Goal: Complete application form: Complete application form

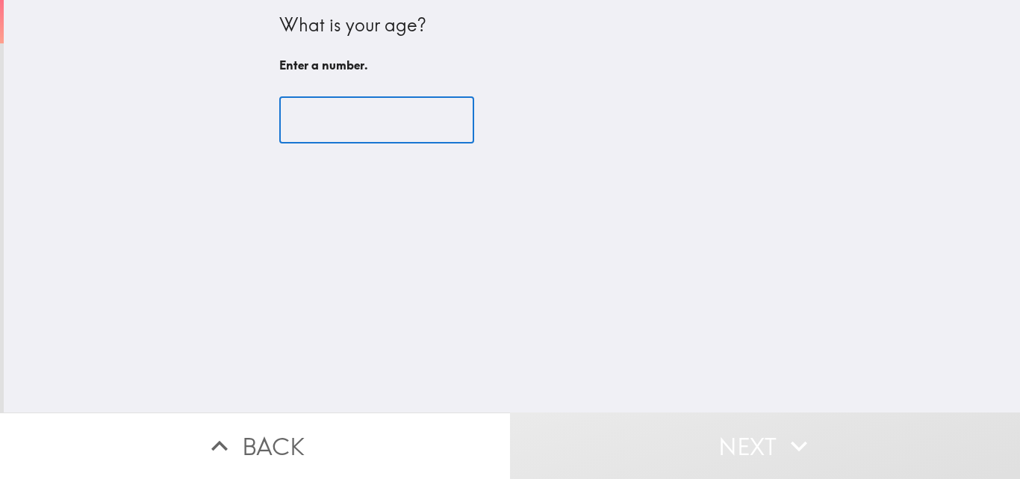
click at [379, 122] on input "number" at bounding box center [376, 120] width 195 height 46
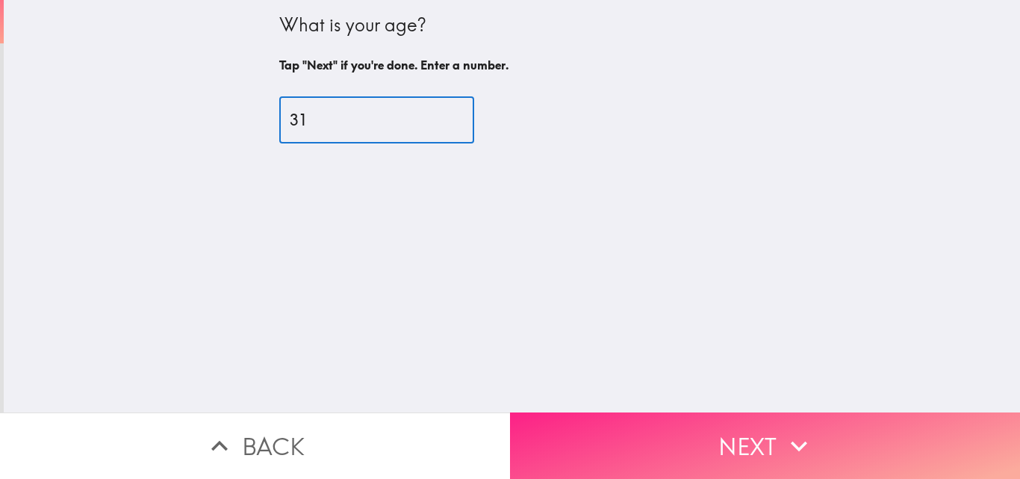
type input "31"
click at [770, 430] on button "Next" at bounding box center [765, 445] width 510 height 66
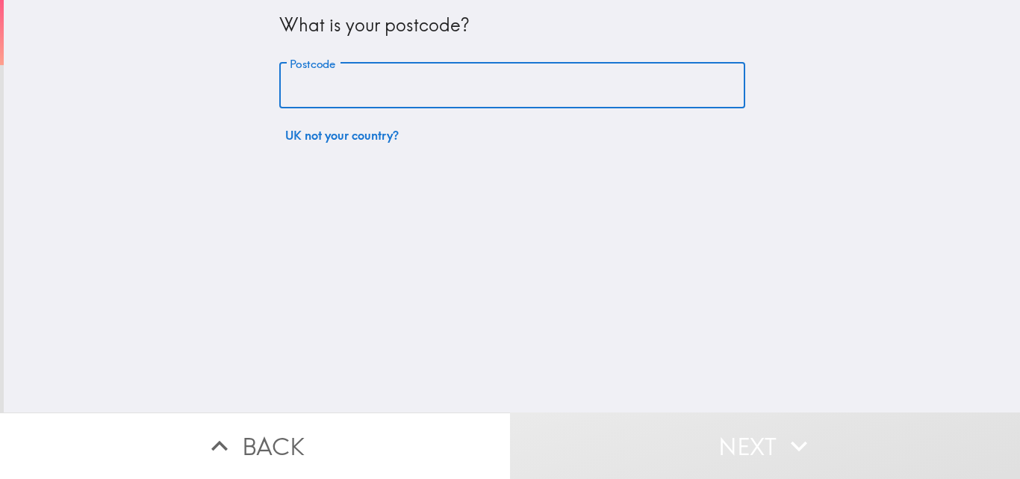
click at [541, 85] on input "Postcode" at bounding box center [512, 86] width 466 height 46
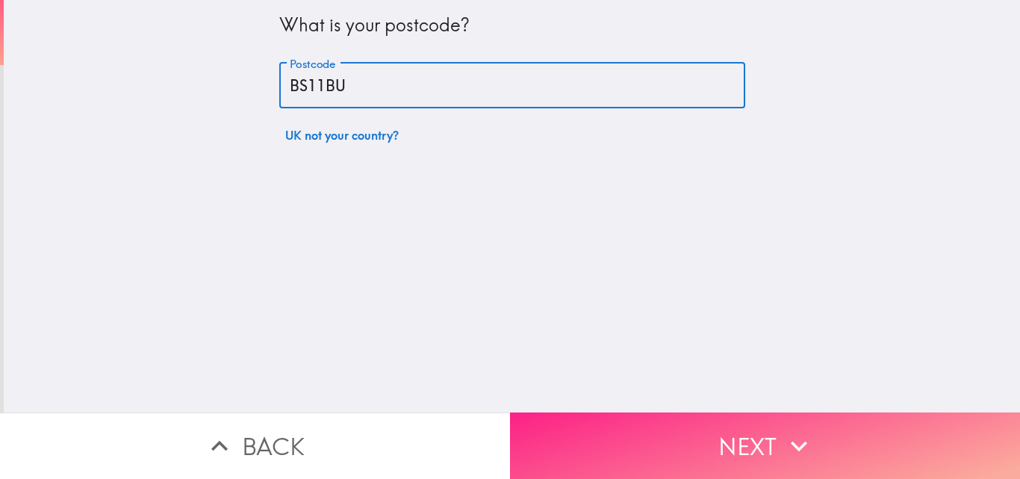
type input "BS11BU"
click at [648, 429] on button "Next" at bounding box center [765, 445] width 510 height 66
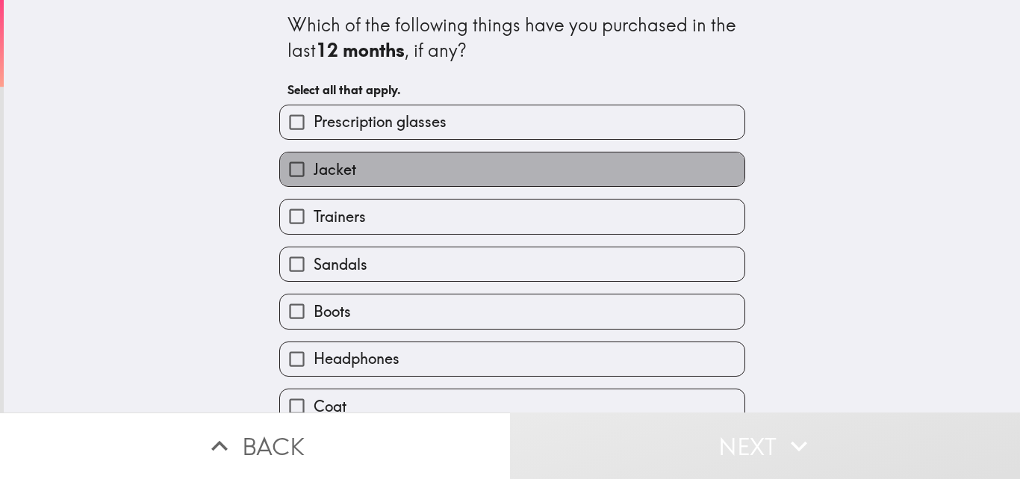
click at [477, 155] on label "Jacket" at bounding box center [512, 169] width 464 height 34
click at [314, 155] on input "Jacket" at bounding box center [297, 169] width 34 height 34
checkbox input "true"
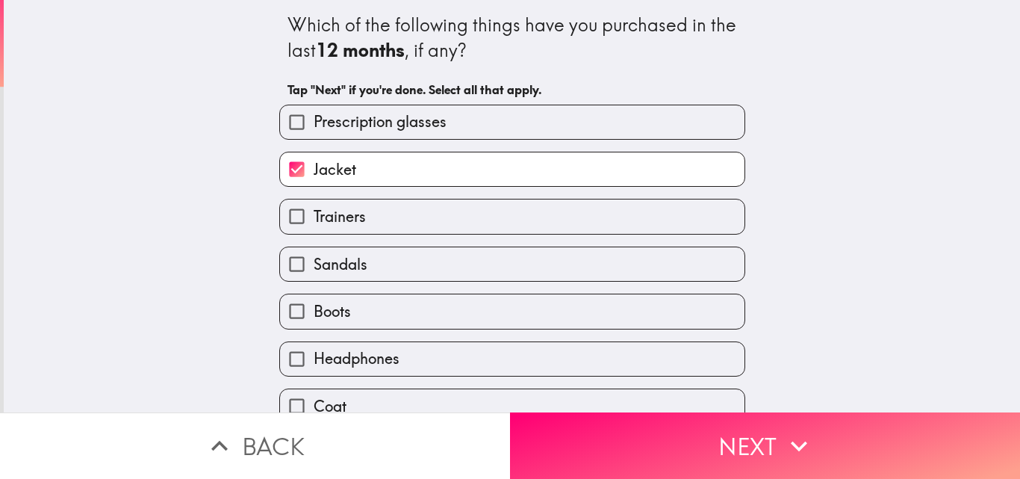
click at [465, 212] on label "Trainers" at bounding box center [512, 216] width 464 height 34
click at [314, 212] on input "Trainers" at bounding box center [297, 216] width 34 height 34
checkbox input "true"
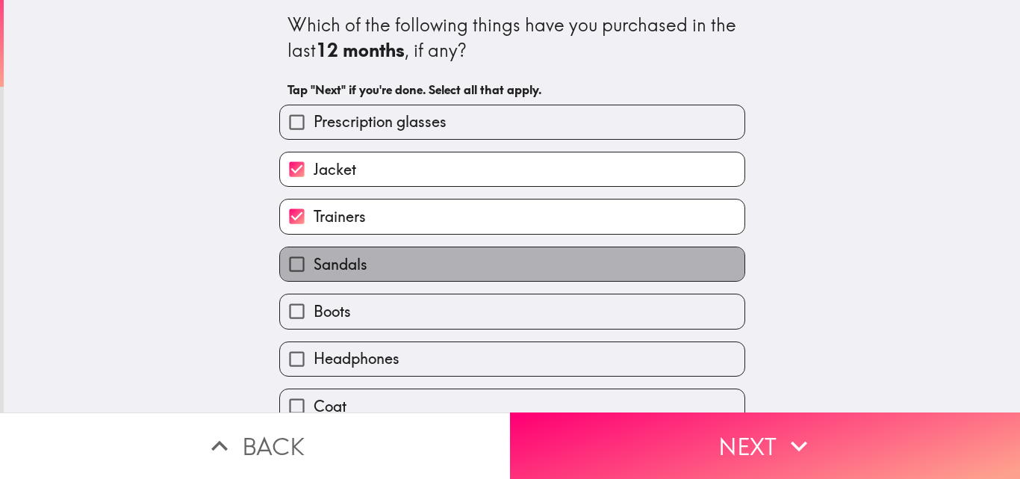
click at [450, 269] on label "Sandals" at bounding box center [512, 264] width 464 height 34
click at [314, 269] on input "Sandals" at bounding box center [297, 264] width 34 height 34
checkbox input "true"
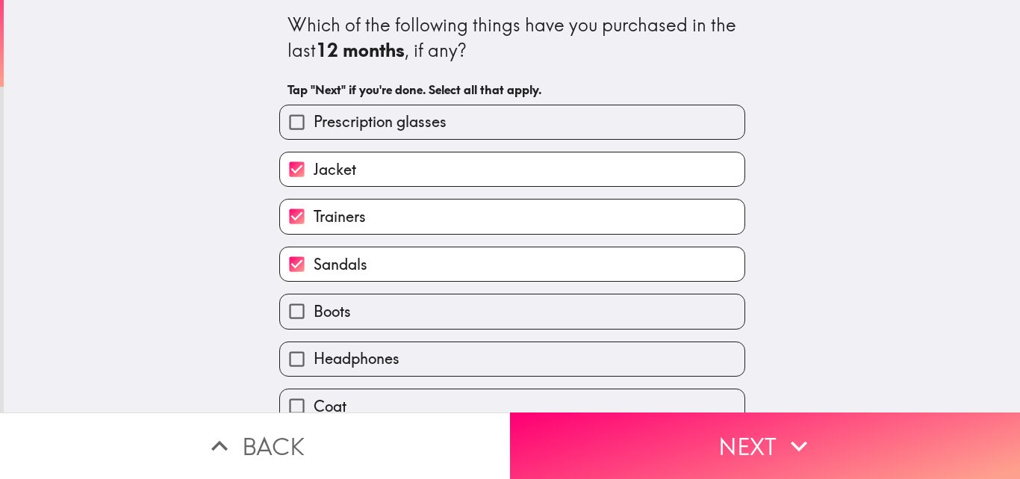
click at [441, 355] on label "Headphones" at bounding box center [512, 359] width 464 height 34
click at [314, 355] on input "Headphones" at bounding box center [297, 359] width 34 height 34
checkbox input "true"
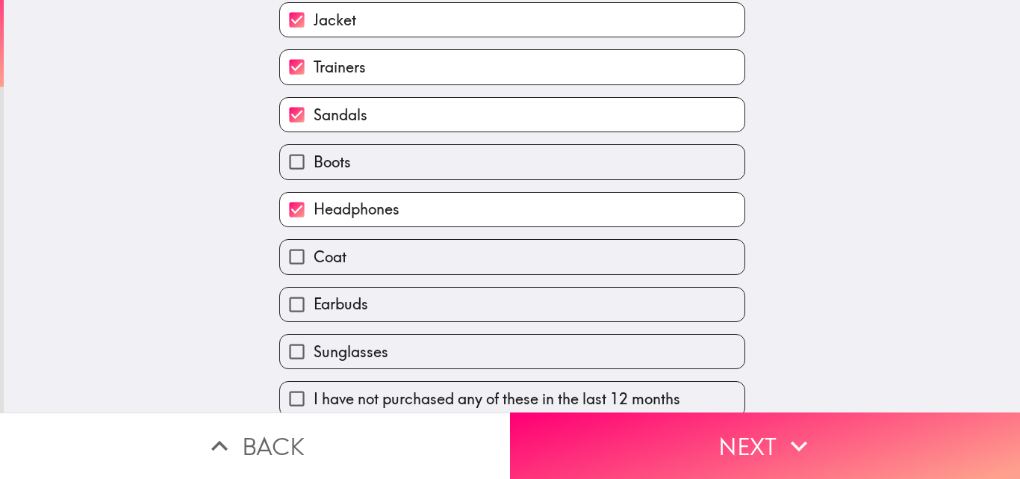
scroll to position [165, 0]
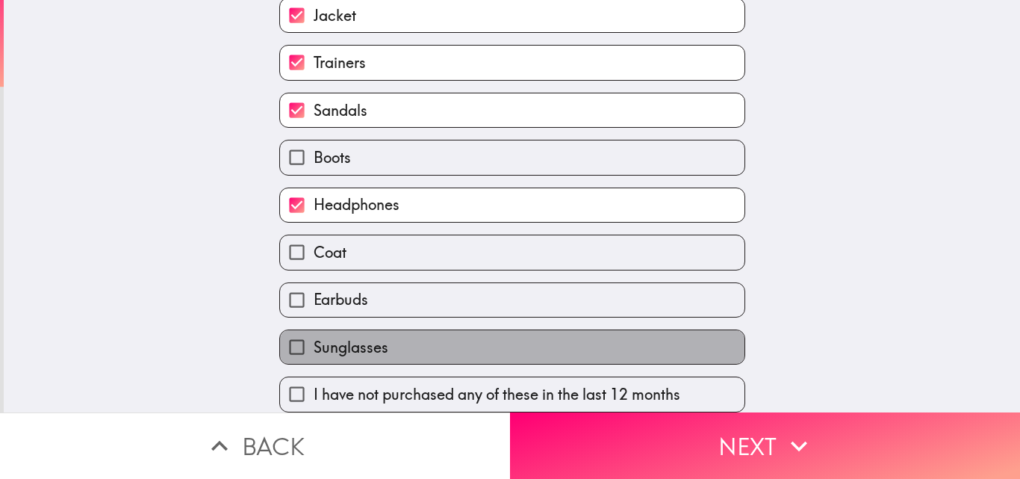
click at [710, 333] on label "Sunglasses" at bounding box center [512, 347] width 464 height 34
click at [314, 333] on input "Sunglasses" at bounding box center [297, 347] width 34 height 34
checkbox input "true"
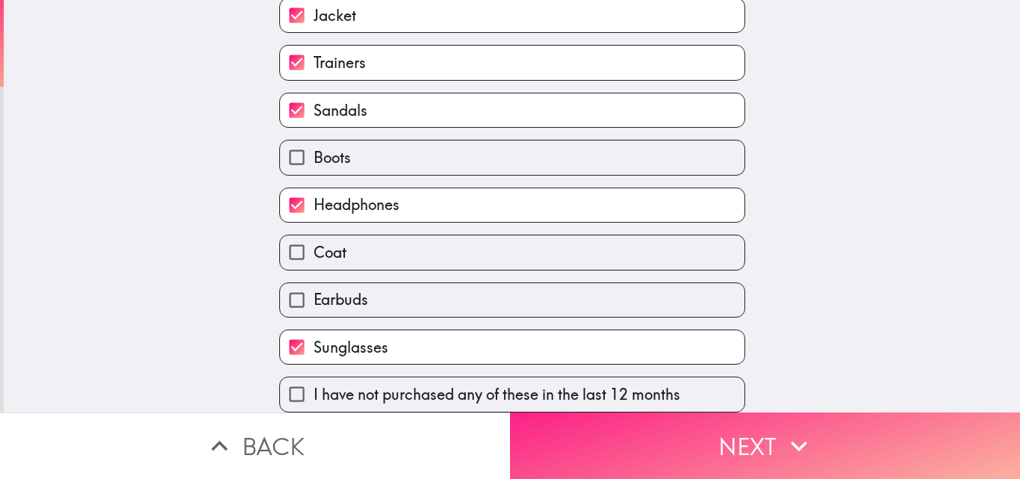
click at [752, 432] on button "Next" at bounding box center [765, 445] width 510 height 66
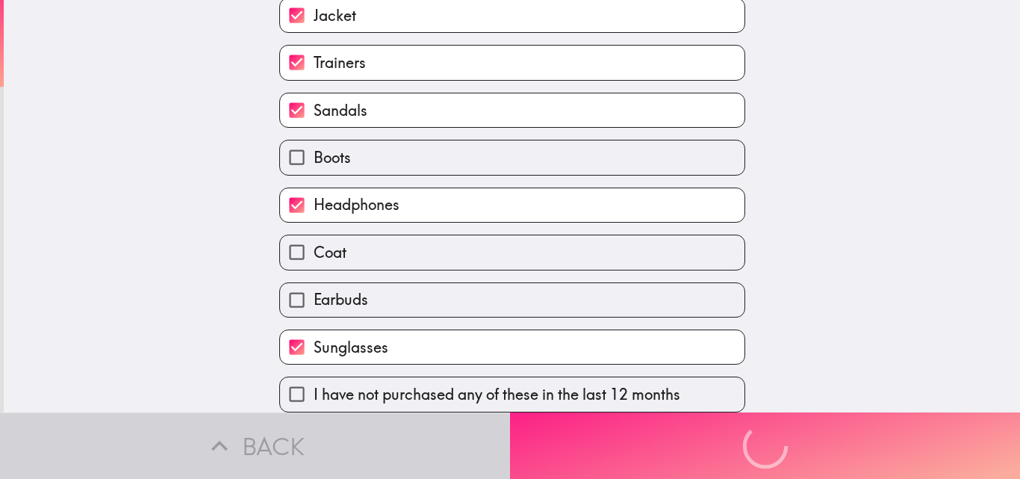
scroll to position [0, 0]
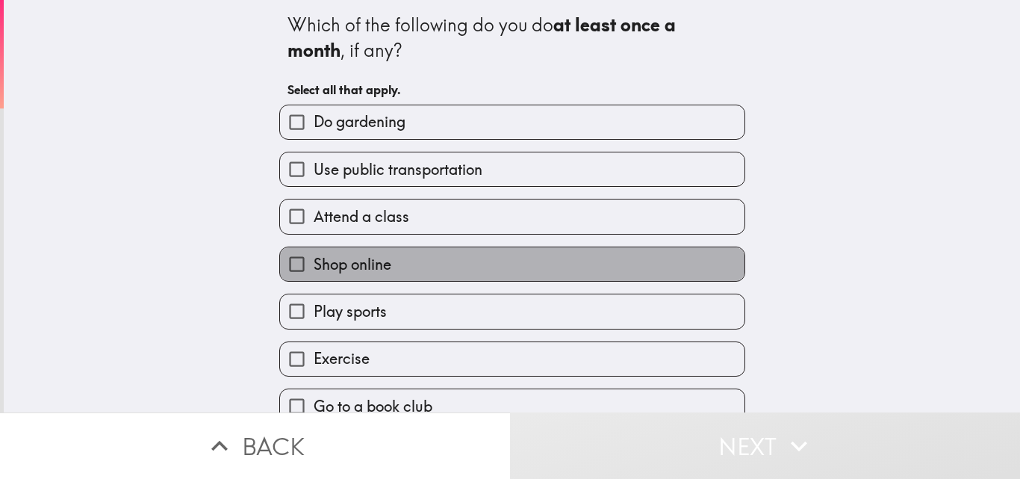
click at [502, 252] on label "Shop online" at bounding box center [512, 264] width 464 height 34
click at [314, 252] on input "Shop online" at bounding box center [297, 264] width 34 height 34
checkbox input "true"
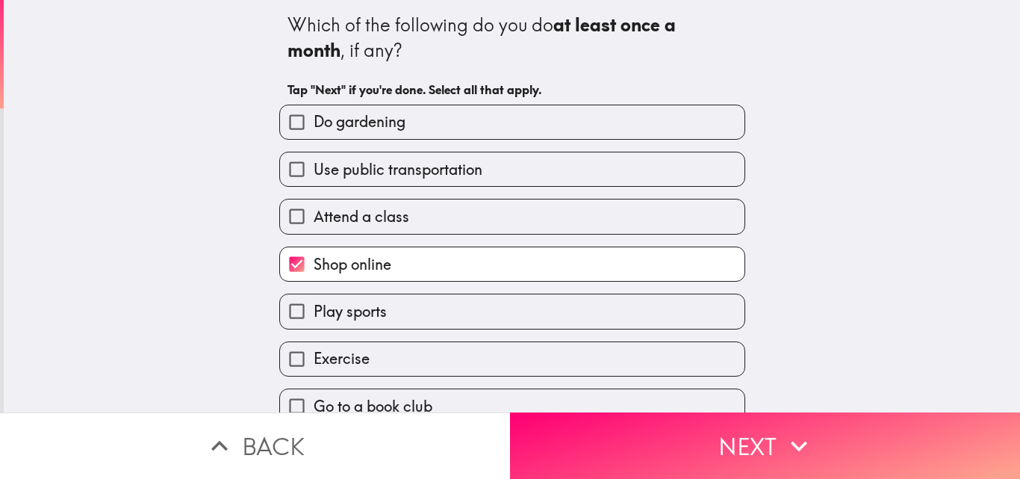
click at [481, 307] on label "Play sports" at bounding box center [512, 311] width 464 height 34
click at [314, 307] on input "Play sports" at bounding box center [297, 311] width 34 height 34
checkbox input "true"
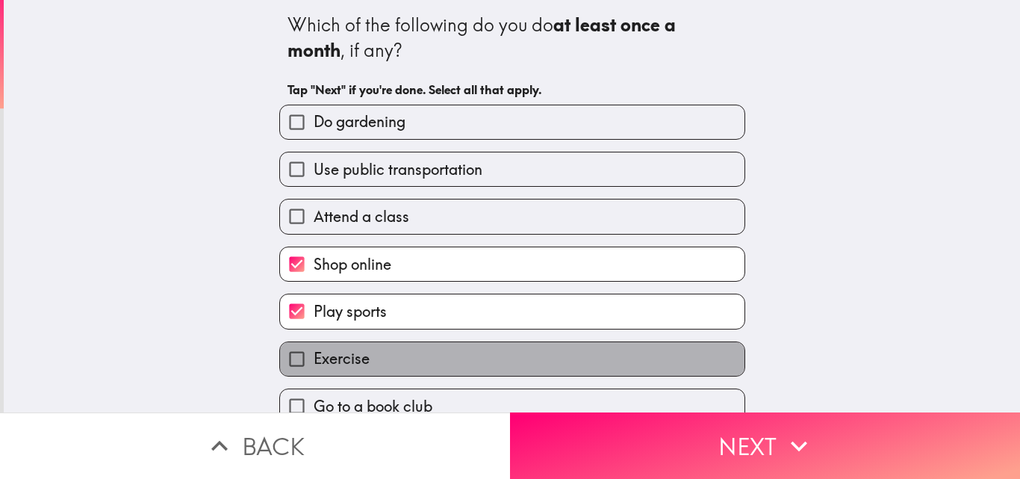
click at [465, 355] on label "Exercise" at bounding box center [512, 359] width 464 height 34
click at [314, 355] on input "Exercise" at bounding box center [297, 359] width 34 height 34
checkbox input "true"
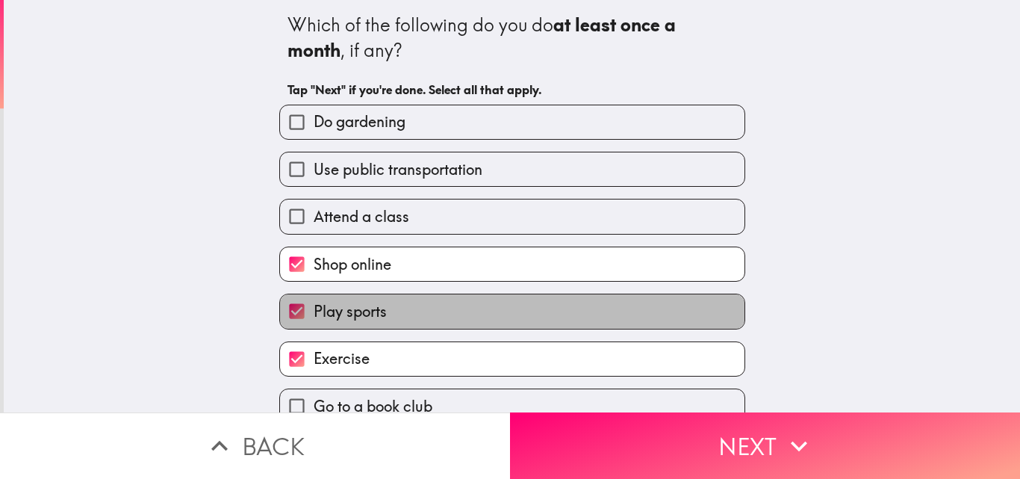
click at [444, 311] on label "Play sports" at bounding box center [512, 311] width 464 height 34
click at [314, 311] on input "Play sports" at bounding box center [297, 311] width 34 height 34
checkbox input "false"
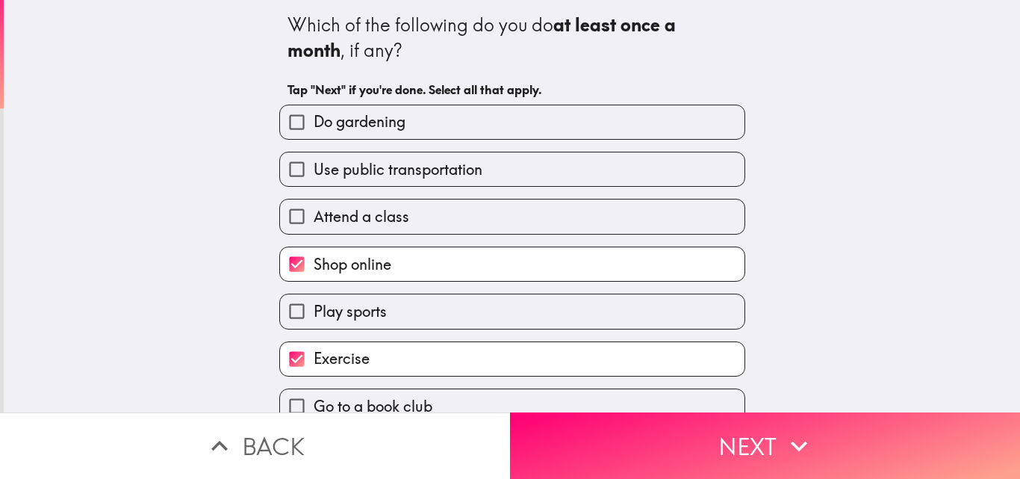
click at [476, 168] on label "Use public transportation" at bounding box center [512, 169] width 464 height 34
click at [314, 168] on input "Use public transportation" at bounding box center [297, 169] width 34 height 34
checkbox input "true"
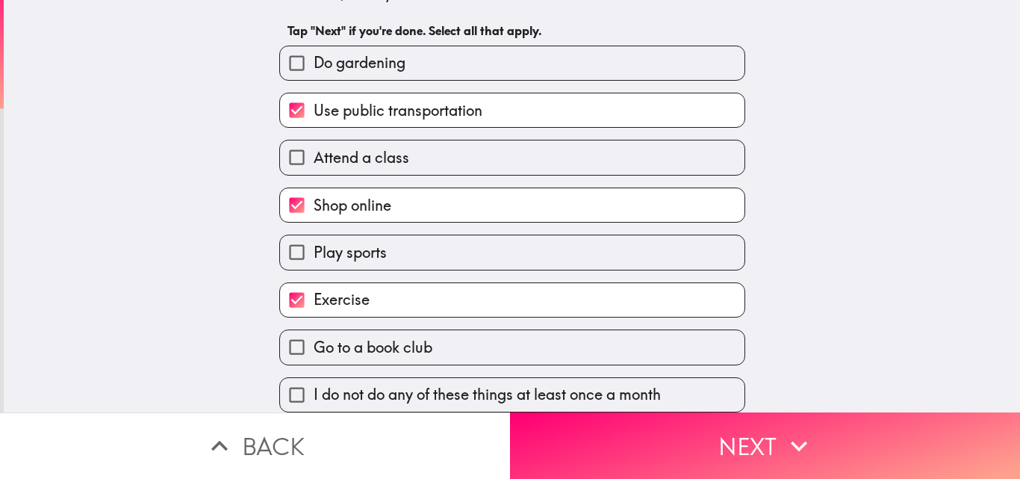
scroll to position [70, 0]
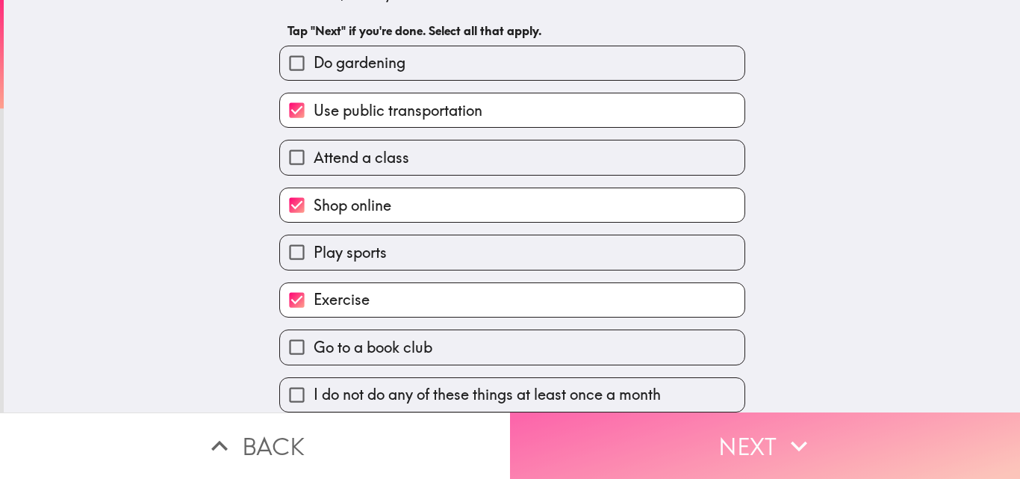
click at [800, 429] on icon "button" at bounding box center [798, 445] width 33 height 33
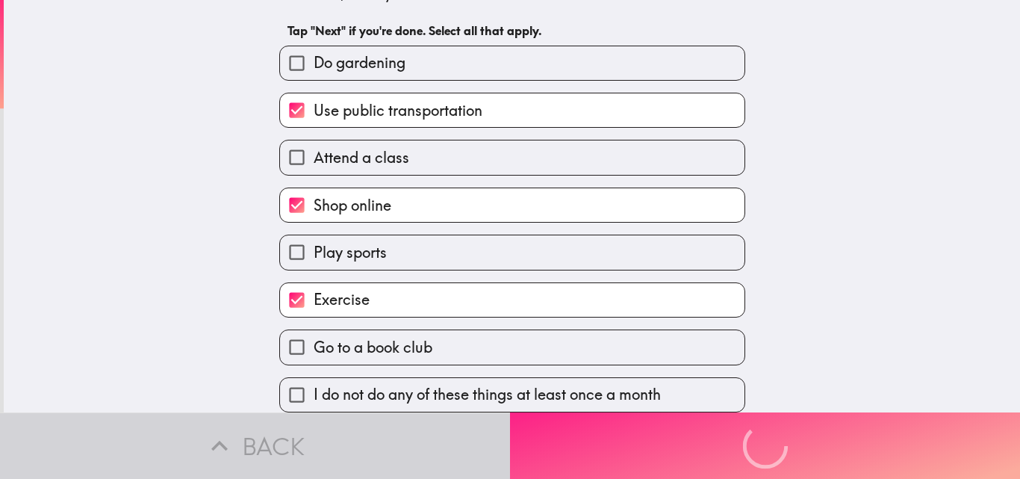
scroll to position [0, 0]
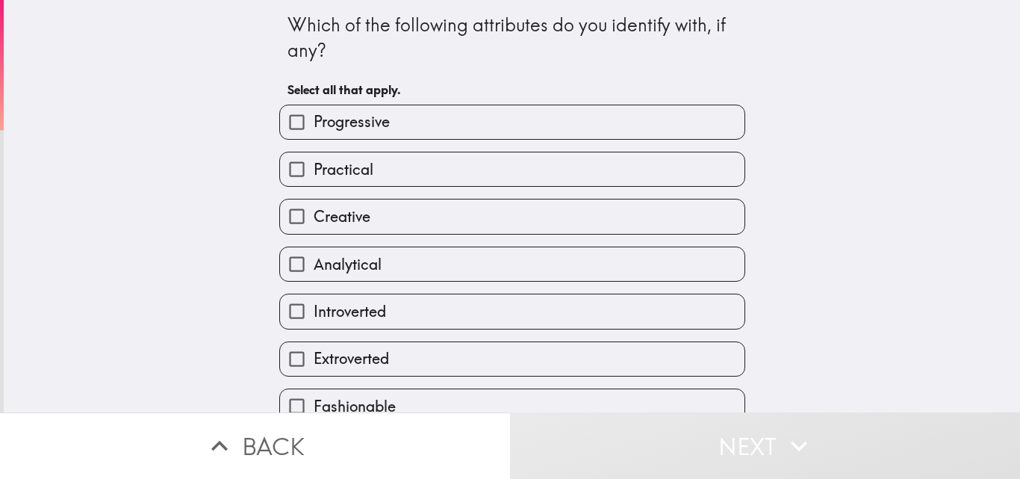
click at [545, 124] on label "Progressive" at bounding box center [512, 122] width 464 height 34
click at [314, 124] on input "Progressive" at bounding box center [297, 122] width 34 height 34
checkbox input "true"
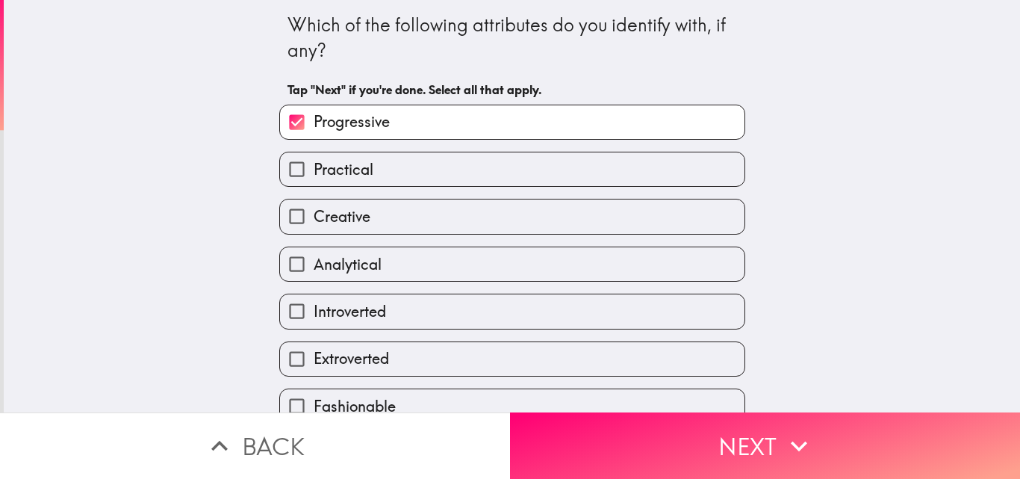
click at [523, 203] on label "Creative" at bounding box center [512, 216] width 464 height 34
click at [314, 203] on input "Creative" at bounding box center [297, 216] width 34 height 34
checkbox input "true"
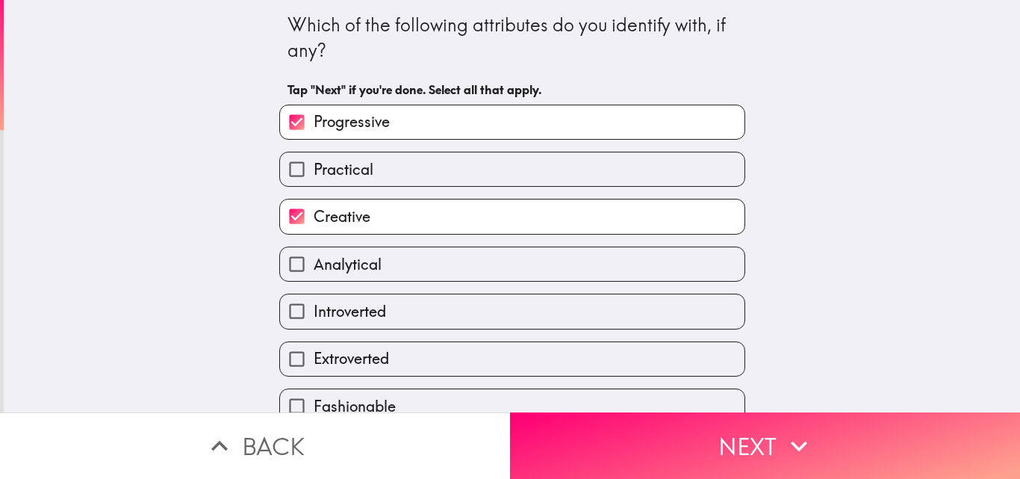
click at [506, 270] on label "Analytical" at bounding box center [512, 264] width 464 height 34
click at [314, 270] on input "Analytical" at bounding box center [297, 264] width 34 height 34
checkbox input "true"
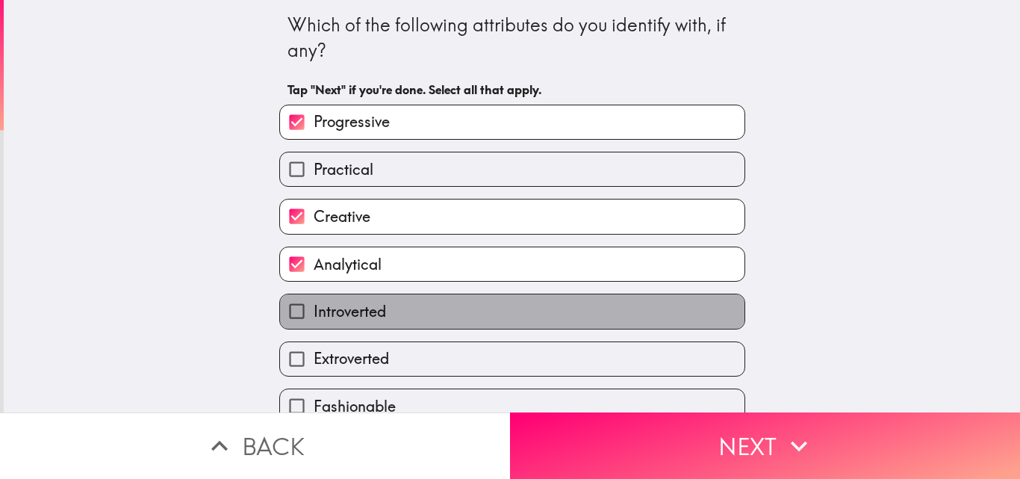
click at [721, 317] on label "Introverted" at bounding box center [512, 311] width 464 height 34
click at [314, 317] on input "Introverted" at bounding box center [297, 311] width 34 height 34
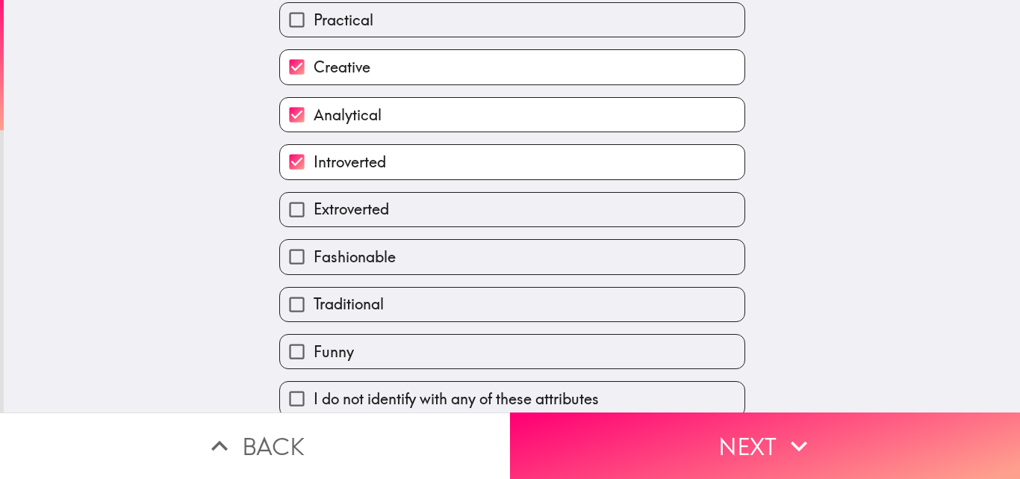
scroll to position [165, 0]
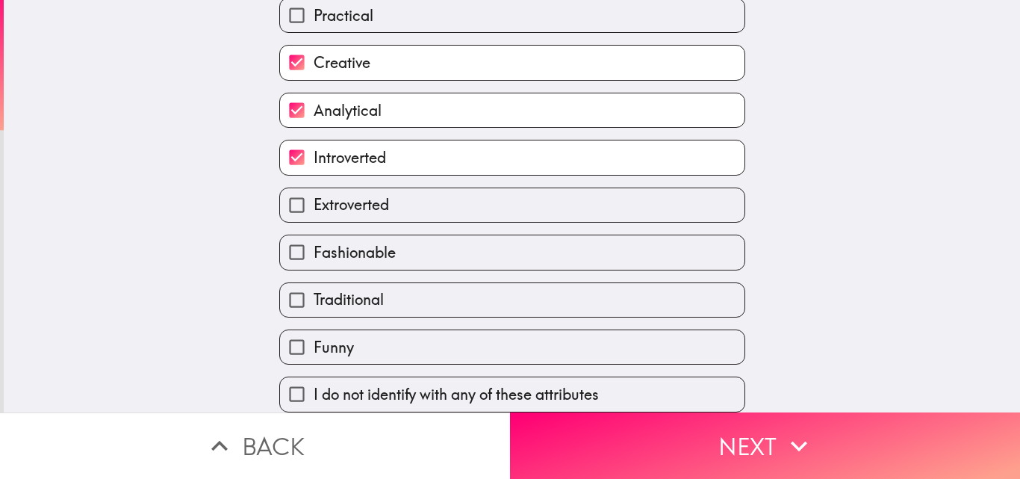
click at [588, 142] on label "Introverted" at bounding box center [512, 157] width 464 height 34
click at [314, 142] on input "Introverted" at bounding box center [297, 157] width 34 height 34
checkbox input "false"
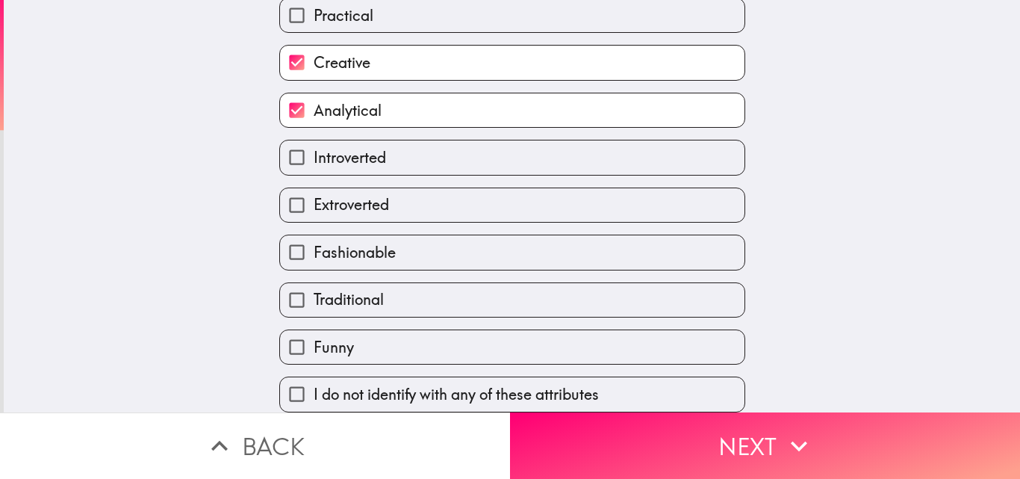
click at [525, 240] on label "Fashionable" at bounding box center [512, 252] width 464 height 34
click at [314, 240] on input "Fashionable" at bounding box center [297, 252] width 34 height 34
checkbox input "true"
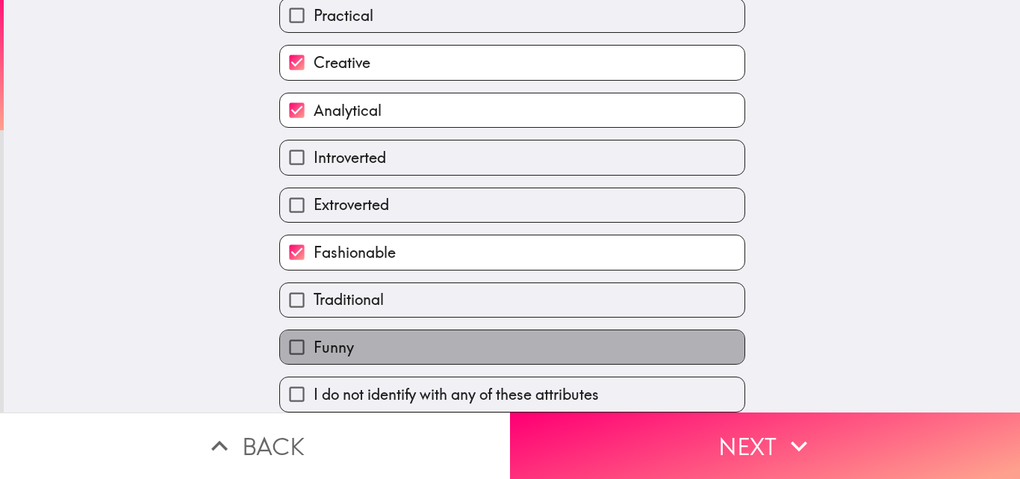
click at [497, 332] on label "Funny" at bounding box center [512, 347] width 464 height 34
click at [314, 332] on input "Funny" at bounding box center [297, 347] width 34 height 34
checkbox input "true"
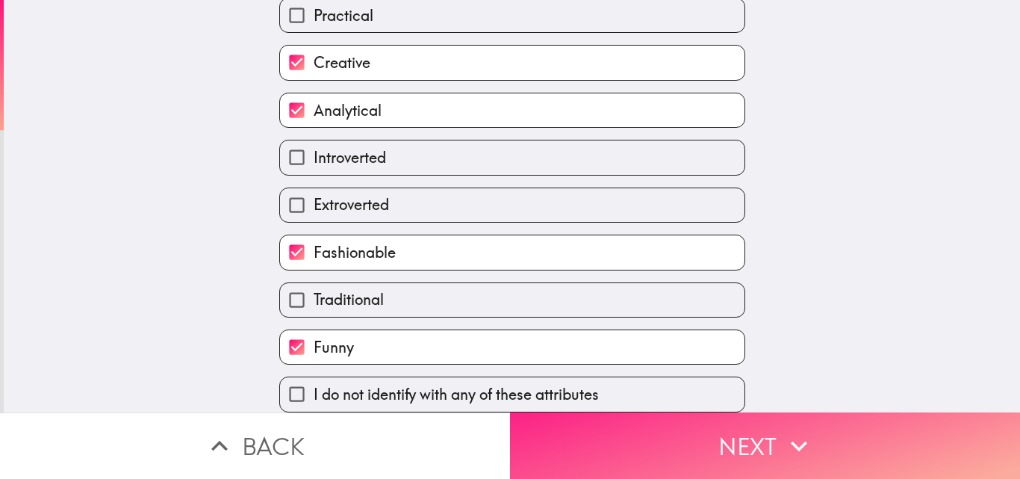
click at [736, 433] on button "Next" at bounding box center [765, 445] width 510 height 66
